Goal: Transaction & Acquisition: Obtain resource

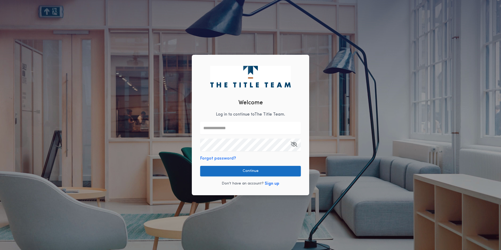
type input "**********"
click at [244, 171] on button "Continue" at bounding box center [250, 171] width 101 height 10
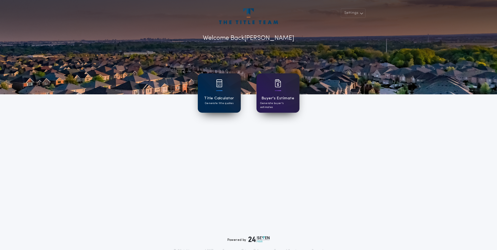
click at [218, 101] on p "Generate title quotes" at bounding box center [219, 103] width 29 height 4
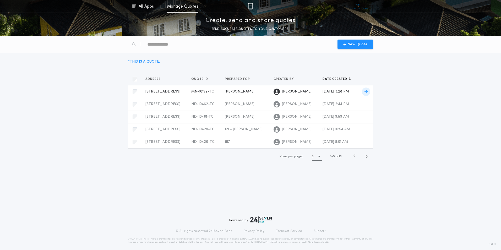
click at [196, 94] on span "MN-10192-TC" at bounding box center [202, 92] width 23 height 4
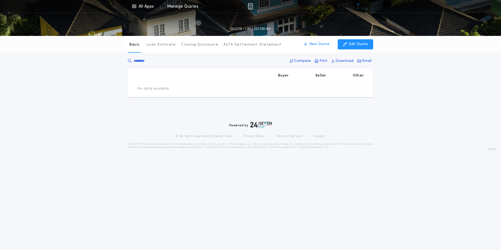
type input "********"
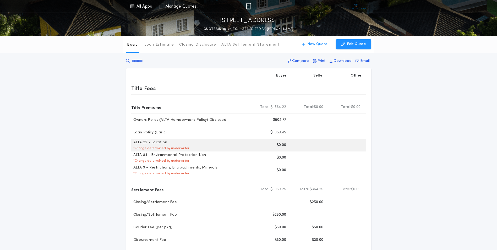
click at [240, 147] on div "ALTA 22 - Location * Charge determined by underwriter" at bounding box center [192, 145] width 122 height 10
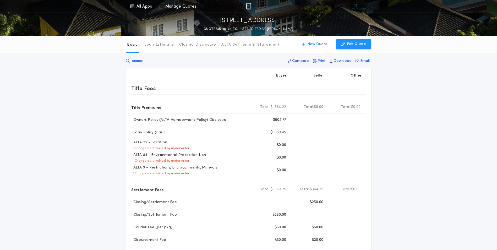
click at [405, 104] on div "Basic Loan Estimate Closing Disclosure ALTA Settlement Statement Basic New Quot…" at bounding box center [248, 240] width 497 height 408
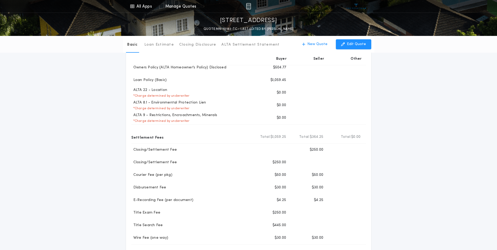
scroll to position [26, 0]
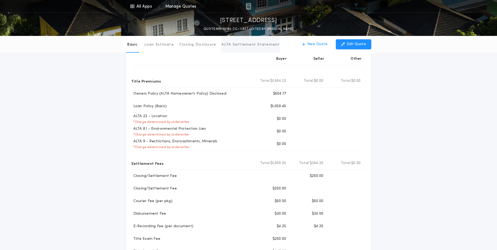
click at [245, 42] on button "ALTA Settlement Statement" at bounding box center [250, 44] width 58 height 17
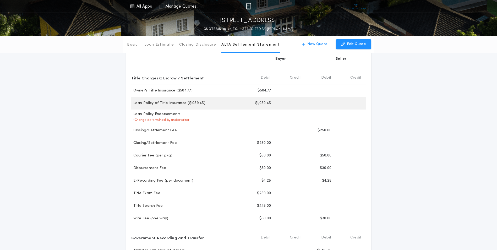
scroll to position [52, 0]
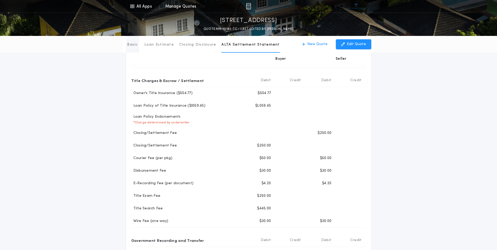
click at [136, 45] on p "Basic" at bounding box center [132, 44] width 10 height 5
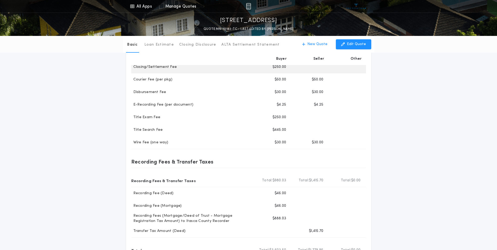
scroll to position [157, 0]
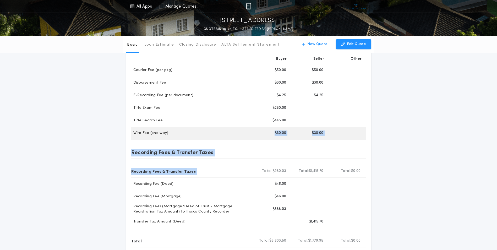
drag, startPoint x: 259, startPoint y: 166, endPoint x: 251, endPoint y: 135, distance: 32.4
click at [251, 135] on div "Buyer Seller Other Title Fees Title Premiums Total Buyer Total: $1,564.22 Total…" at bounding box center [248, 98] width 245 height 375
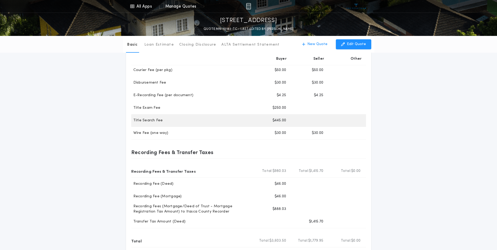
drag, startPoint x: 251, startPoint y: 135, endPoint x: 227, endPoint y: 117, distance: 30.3
click at [227, 117] on div "Title Search Fee Buyer $445.00" at bounding box center [248, 120] width 235 height 13
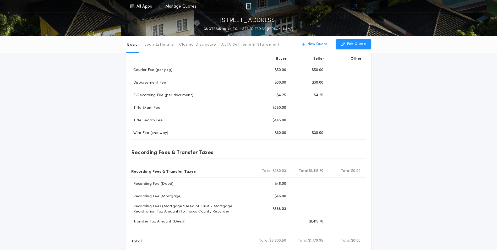
click at [419, 131] on div "Basic Loan Estimate Closing Disclosure ALTA Settlement Statement Basic New Quot…" at bounding box center [248, 83] width 497 height 408
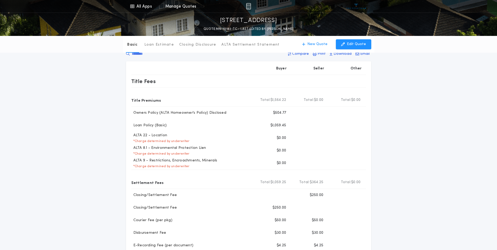
scroll to position [0, 0]
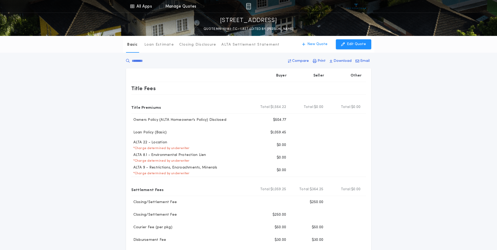
click at [395, 128] on div "Basic Loan Estimate Closing Disclosure ALTA Settlement Statement Basic New Quot…" at bounding box center [248, 240] width 497 height 408
click at [396, 183] on div "Basic Loan Estimate Closing Disclosure ALTA Settlement Statement Basic New Quot…" at bounding box center [248, 240] width 497 height 408
click at [415, 158] on div "Basic Loan Estimate Closing Disclosure ALTA Settlement Statement Basic New Quot…" at bounding box center [248, 240] width 497 height 408
drag, startPoint x: 312, startPoint y: 21, endPoint x: 179, endPoint y: 22, distance: 132.4
click at [179, 22] on div "[STREET_ADDRESS]-TC - LAST EDITED BY [PERSON_NAME]" at bounding box center [248, 22] width 497 height 19
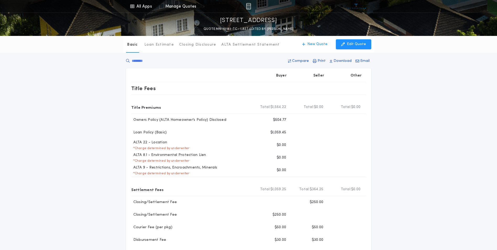
click at [336, 0] on div at bounding box center [268, 6] width 142 height 13
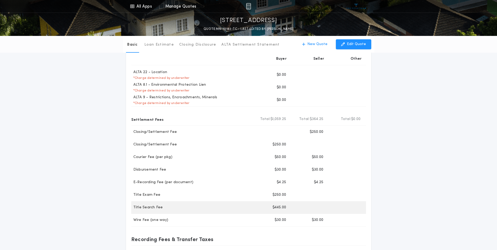
scroll to position [79, 0]
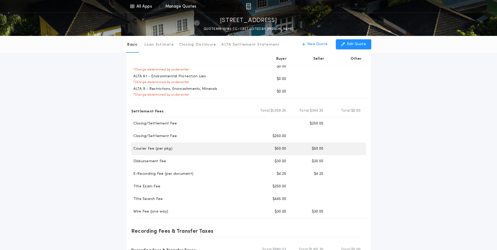
click at [290, 146] on div "Seller $50.00" at bounding box center [308, 149] width 37 height 13
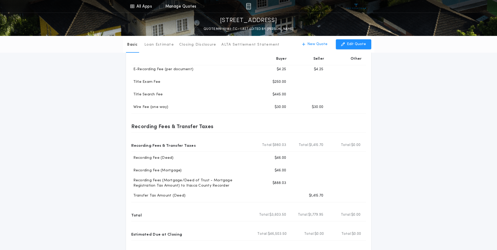
scroll to position [183, 0]
click at [439, 97] on div "Basic Loan Estimate Closing Disclosure ALTA Settlement Statement Basic New Quot…" at bounding box center [248, 56] width 497 height 408
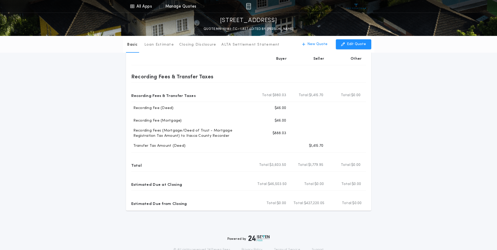
scroll to position [236, 0]
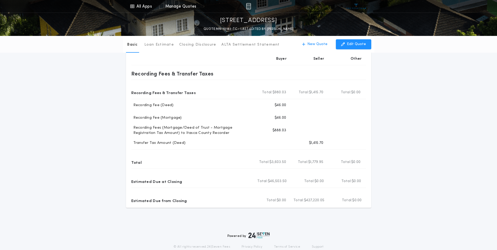
click at [421, 159] on div "Basic Loan Estimate Closing Disclosure ALTA Settlement Statement Basic New Quot…" at bounding box center [248, 4] width 497 height 408
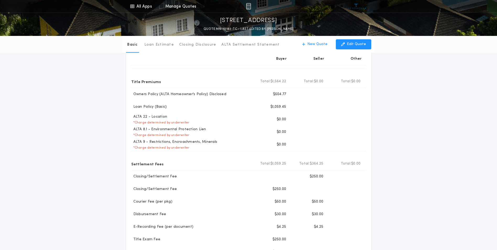
scroll to position [0, 0]
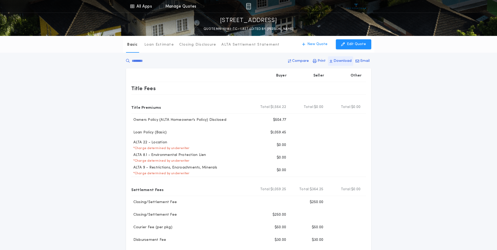
click at [337, 61] on p "Download" at bounding box center [343, 60] width 18 height 5
click at [348, 46] on button "Edit Quote" at bounding box center [353, 44] width 35 height 10
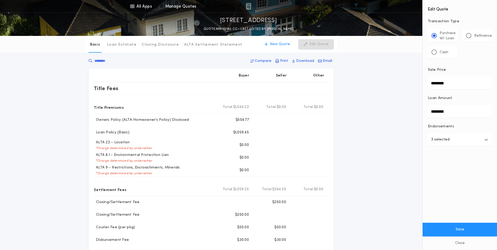
click at [490, 141] on button "3 selected" at bounding box center [460, 139] width 64 height 13
click at [490, 141] on div "**********" at bounding box center [460, 125] width 74 height 250
click at [464, 244] on button "Close" at bounding box center [460, 243] width 74 height 14
type input "********"
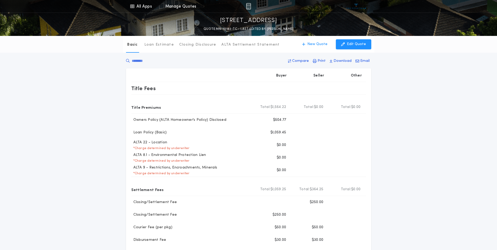
drag, startPoint x: 458, startPoint y: 154, endPoint x: 449, endPoint y: 146, distance: 12.3
click at [449, 146] on div "Basic Loan Estimate Closing Disclosure ALTA Settlement Statement Basic New Quot…" at bounding box center [248, 240] width 497 height 408
